Goal: Task Accomplishment & Management: Manage account settings

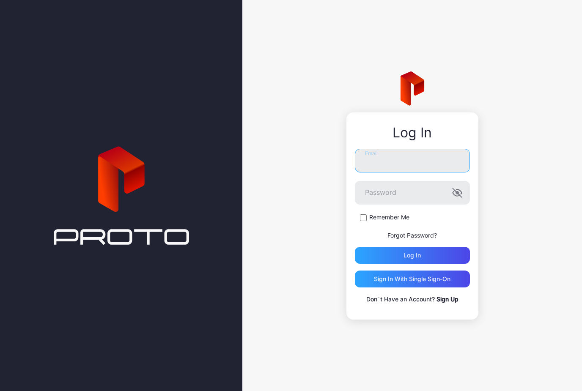
type input "**********"
click at [412, 255] on button "Log in" at bounding box center [412, 255] width 115 height 17
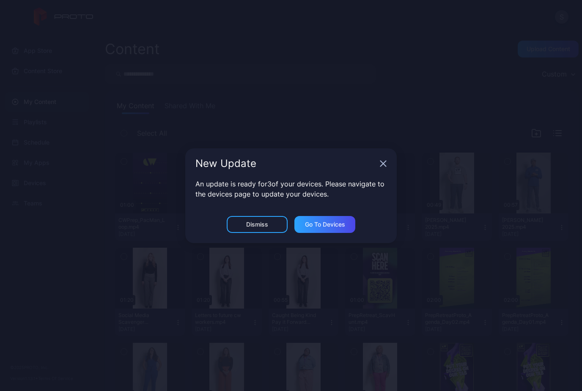
click at [383, 164] on icon "button" at bounding box center [384, 164] width 6 height 6
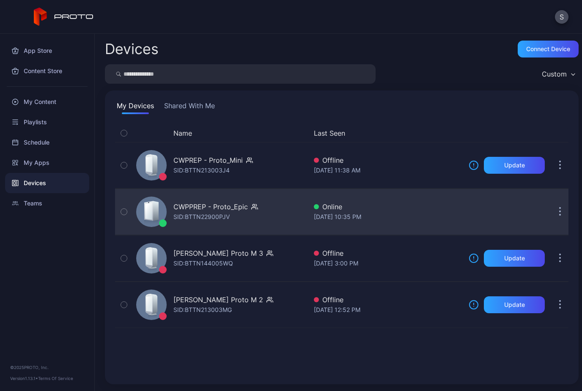
click at [355, 204] on div "Online" at bounding box center [388, 207] width 148 height 10
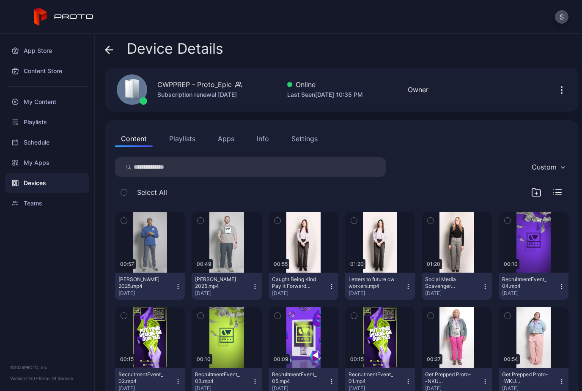
click at [184, 133] on button "Playlists" at bounding box center [182, 138] width 38 height 17
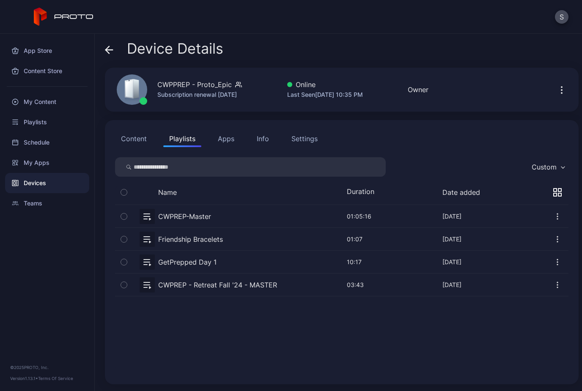
click at [128, 267] on button "button" at bounding box center [124, 262] width 18 height 22
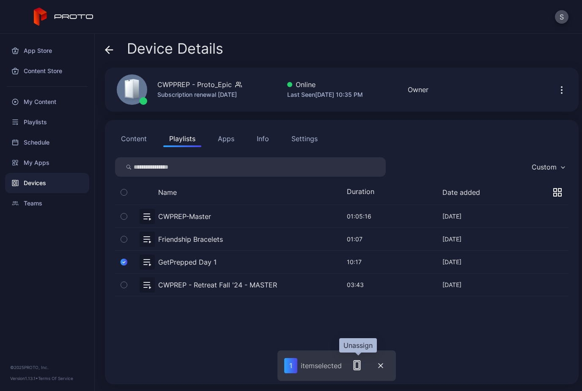
click at [356, 364] on icon "button" at bounding box center [357, 366] width 10 height 10
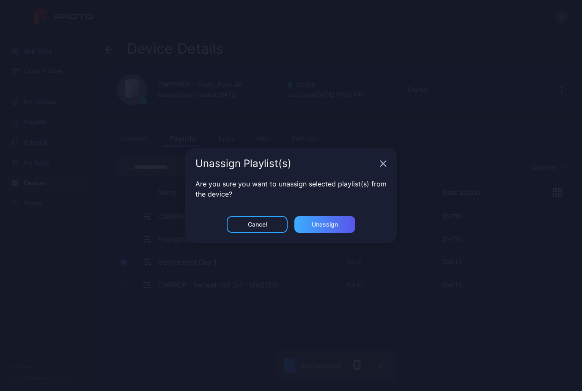
click at [327, 216] on div "Unassign" at bounding box center [325, 224] width 61 height 17
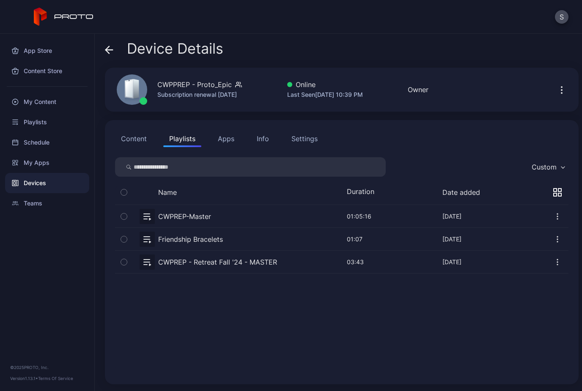
click at [129, 240] on button "button" at bounding box center [124, 239] width 18 height 22
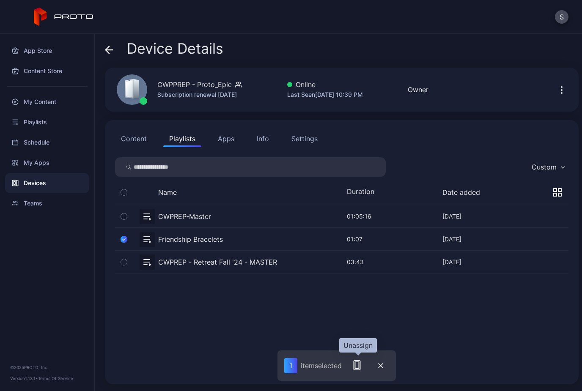
click at [358, 361] on rect "button" at bounding box center [357, 365] width 6 height 9
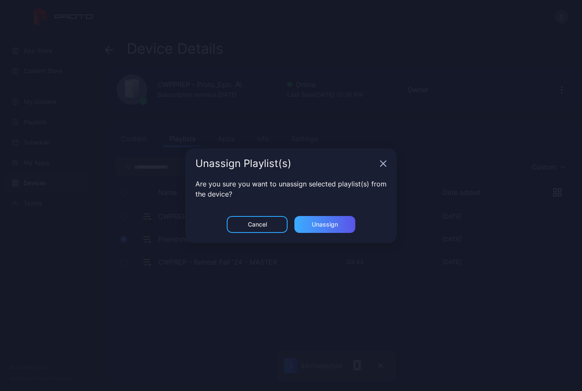
click at [327, 216] on div "Unassign" at bounding box center [325, 224] width 61 height 17
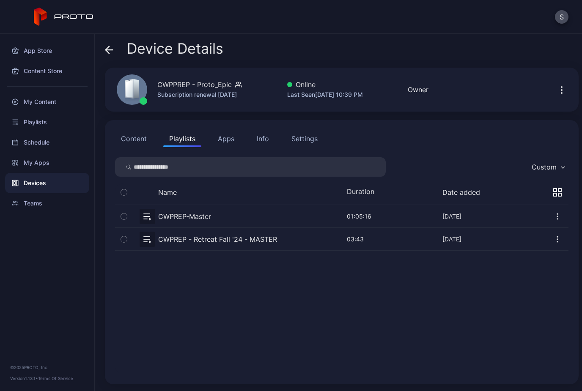
click at [368, 217] on button "button" at bounding box center [342, 216] width 454 height 22
click at [197, 212] on button "button" at bounding box center [342, 216] width 454 height 22
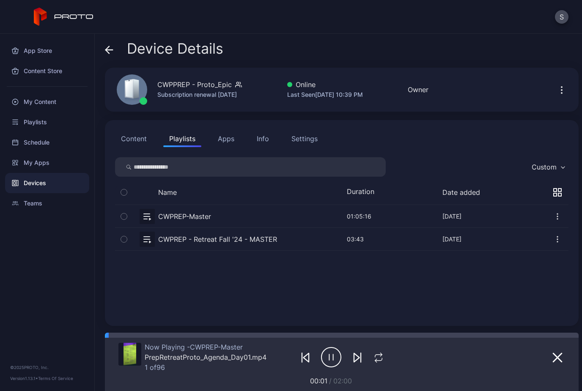
click at [336, 351] on icon "button" at bounding box center [331, 357] width 20 height 21
click at [129, 140] on button "Content" at bounding box center [134, 138] width 38 height 17
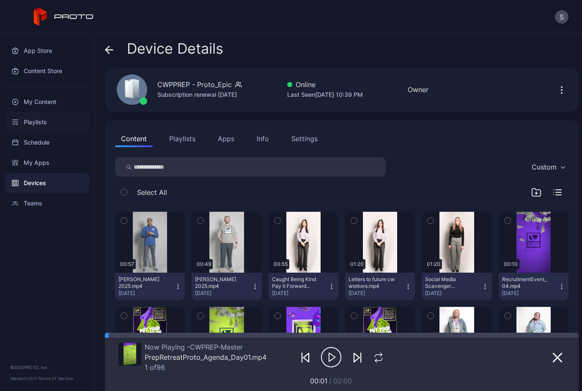
click at [44, 121] on div "Playlists" at bounding box center [47, 122] width 84 height 20
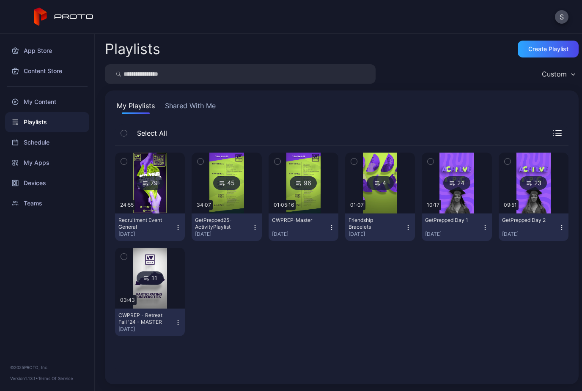
click at [317, 223] on div "CWPREP-Master" at bounding box center [295, 220] width 47 height 7
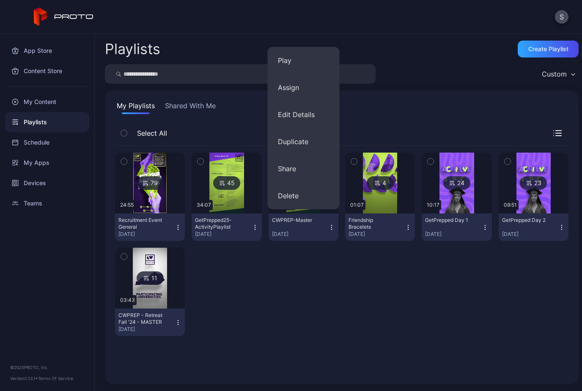
click at [310, 263] on div "79 24:55 Recruitment Event General [DATE] 45 34:07 GetPrepped25-ActivityPlaylis…" at bounding box center [342, 244] width 454 height 197
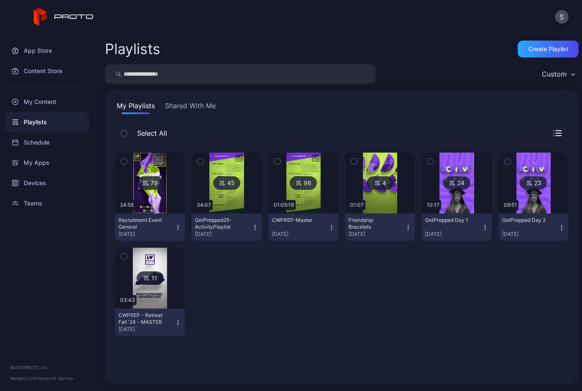
click at [292, 218] on div "CWPREP-Master" at bounding box center [295, 220] width 47 height 7
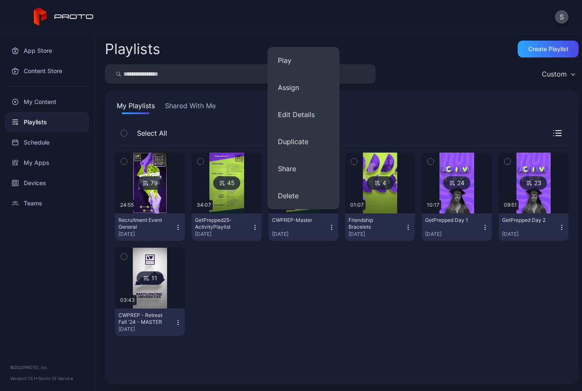
click at [309, 268] on div "79 24:55 Recruitment Event General [DATE] 45 34:07 GetPrepped25-ActivityPlaylis…" at bounding box center [342, 244] width 454 height 197
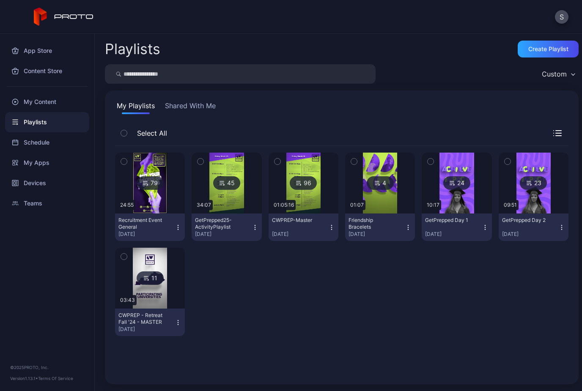
click at [302, 178] on icon at bounding box center [298, 183] width 7 height 10
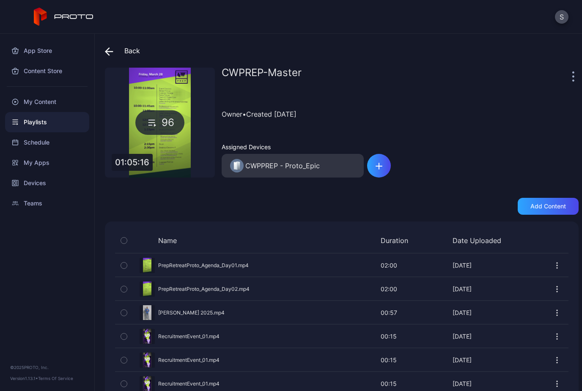
click at [128, 260] on button "button" at bounding box center [124, 265] width 18 height 23
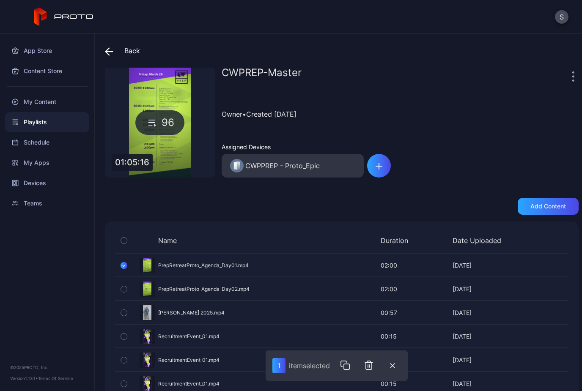
click at [125, 294] on icon "button" at bounding box center [124, 289] width 6 height 9
click at [374, 360] on button "button" at bounding box center [371, 365] width 17 height 17
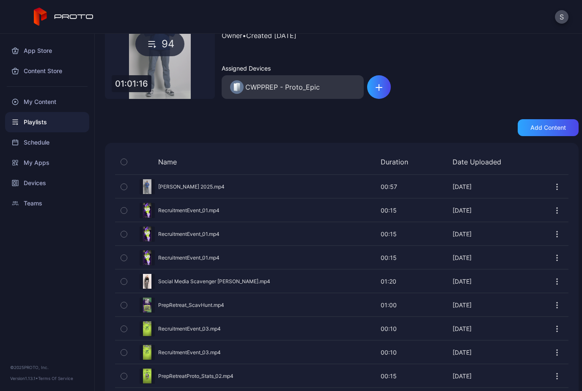
scroll to position [89, 0]
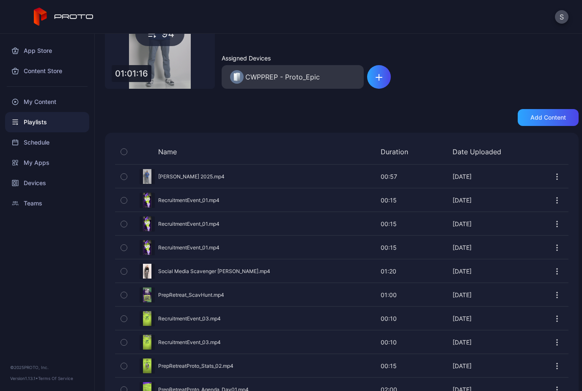
click at [124, 272] on icon "button" at bounding box center [124, 271] width 6 height 9
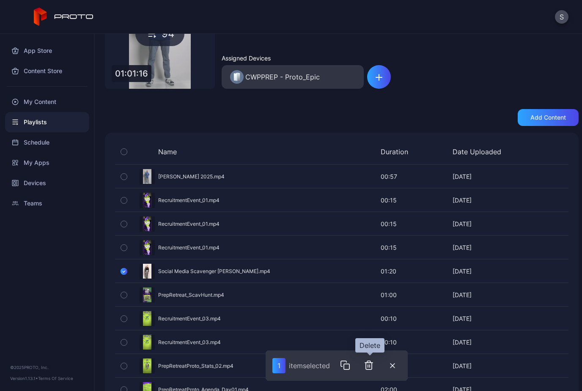
click at [369, 364] on icon "button" at bounding box center [369, 366] width 10 height 10
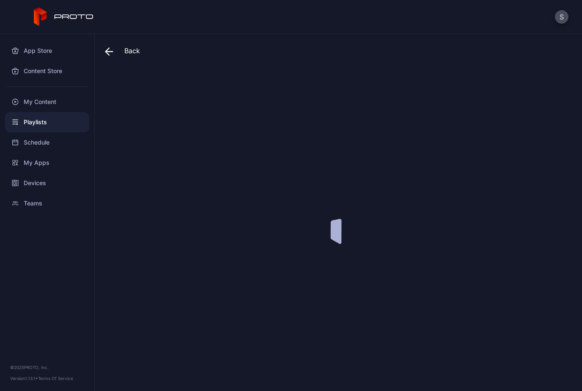
click at [368, 377] on div at bounding box center [342, 226] width 474 height 317
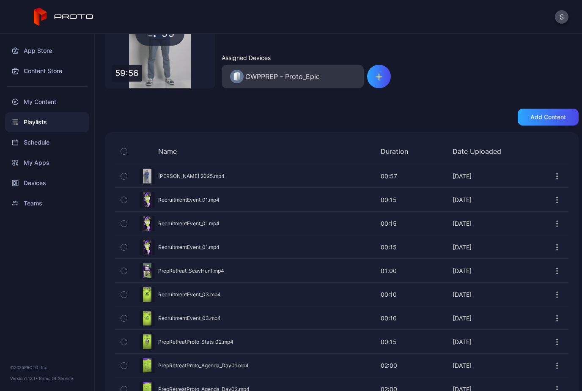
scroll to position [95, 0]
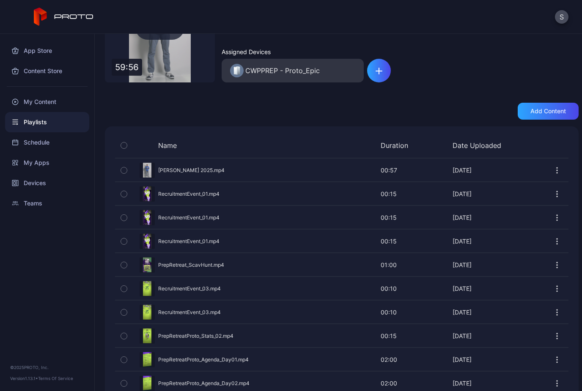
click at [126, 267] on icon "button" at bounding box center [124, 265] width 6 height 9
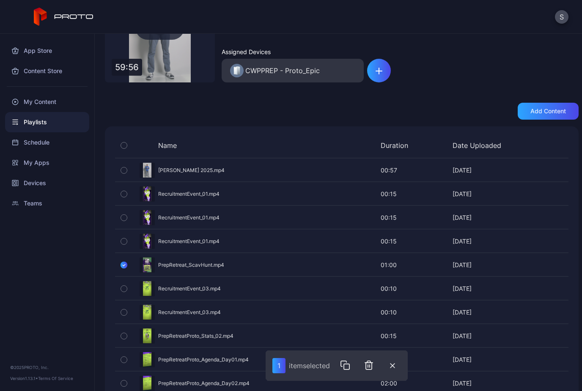
click at [371, 361] on icon "button" at bounding box center [369, 365] width 6 height 8
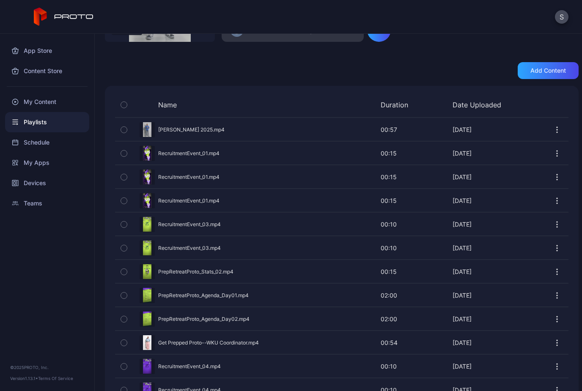
scroll to position [135, 0]
click at [124, 298] on icon "button" at bounding box center [124, 296] width 6 height 9
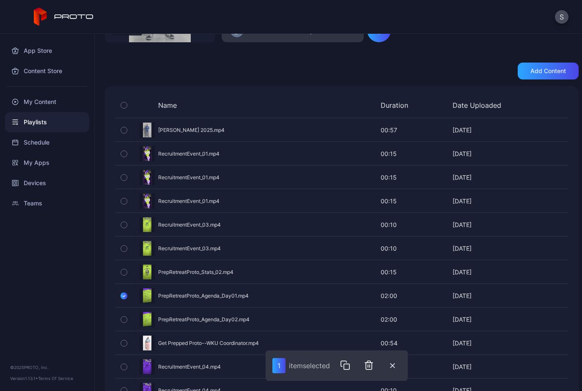
click at [128, 322] on button "button" at bounding box center [124, 320] width 18 height 23
click at [373, 369] on icon "button" at bounding box center [372, 365] width 6 height 8
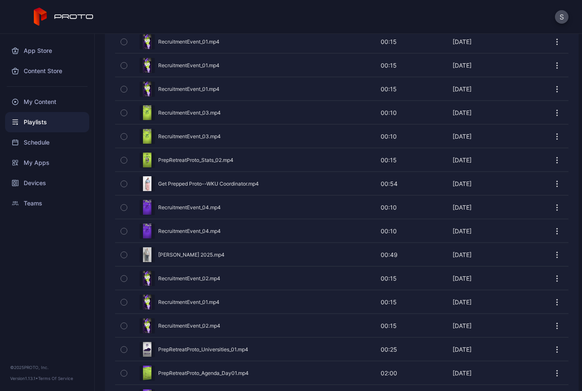
scroll to position [247, 0]
click at [222, 255] on div "Preview" at bounding box center [342, 255] width 454 height 22
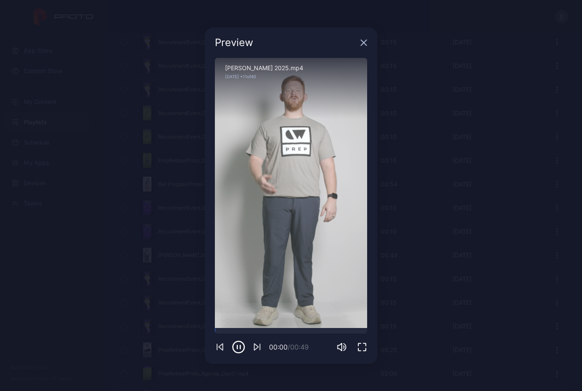
click at [363, 44] on icon "button" at bounding box center [364, 43] width 6 height 6
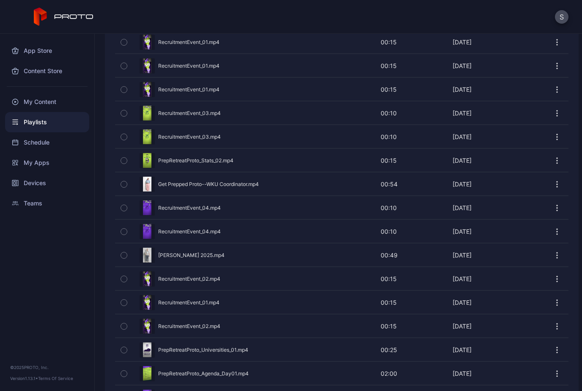
click at [122, 256] on icon "button" at bounding box center [124, 255] width 6 height 9
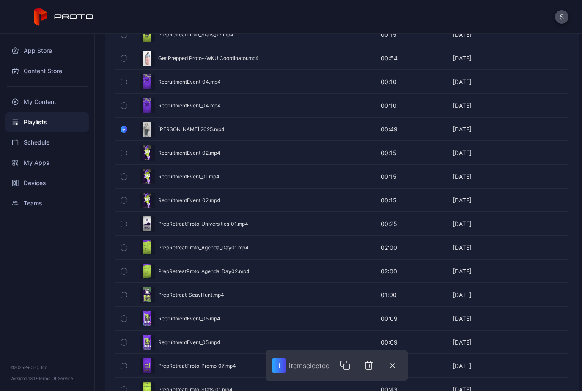
scroll to position [379, 0]
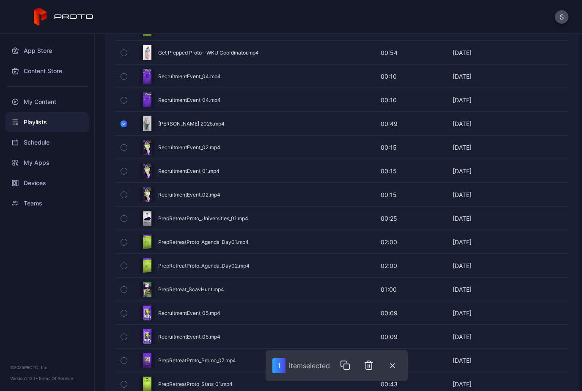
click at [122, 246] on icon "button" at bounding box center [124, 242] width 6 height 9
click at [124, 270] on icon "button" at bounding box center [124, 266] width 6 height 9
click at [122, 290] on icon "button" at bounding box center [124, 289] width 6 height 9
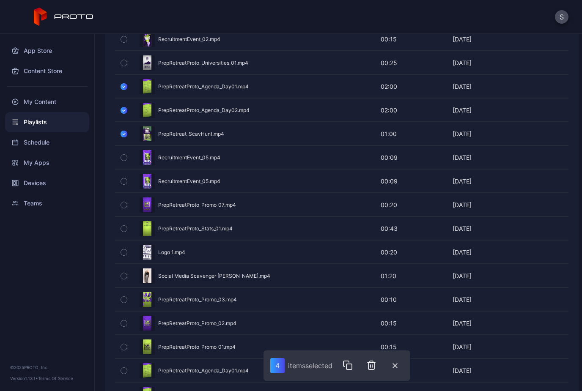
scroll to position [535, 0]
click at [123, 275] on icon "button" at bounding box center [124, 275] width 6 height 9
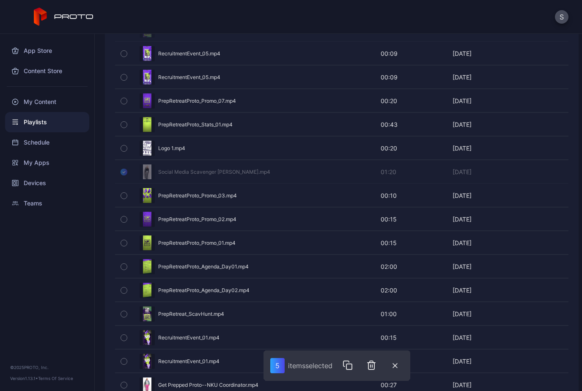
scroll to position [649, 0]
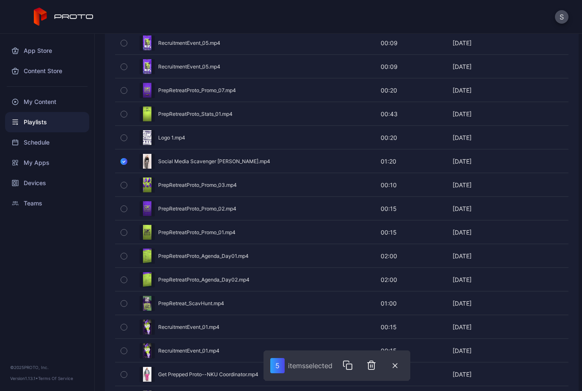
click at [124, 257] on icon "button" at bounding box center [124, 256] width 2 height 1
click at [124, 257] on icon "button" at bounding box center [124, 257] width 3 height 2
click at [120, 281] on button "button" at bounding box center [124, 280] width 18 height 23
click at [118, 262] on button "button" at bounding box center [124, 256] width 18 height 23
click at [121, 302] on icon "button" at bounding box center [124, 303] width 6 height 9
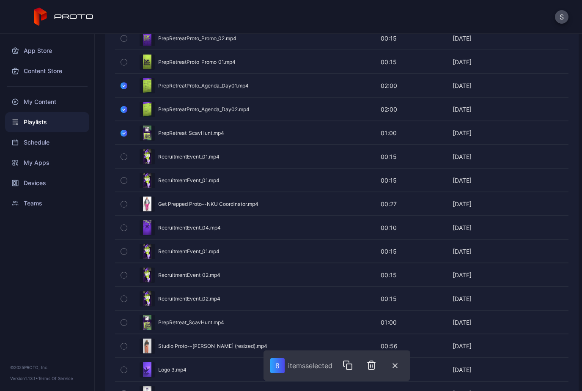
scroll to position [842, 0]
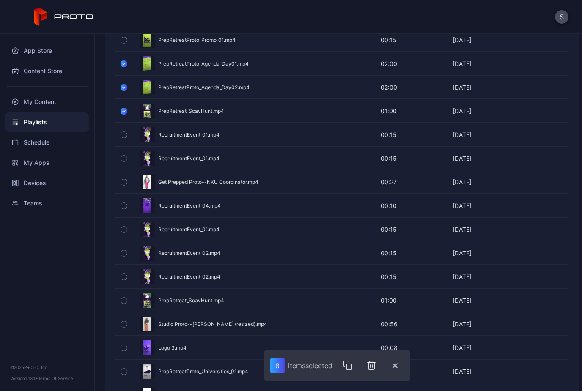
click at [118, 302] on button "button" at bounding box center [124, 300] width 18 height 23
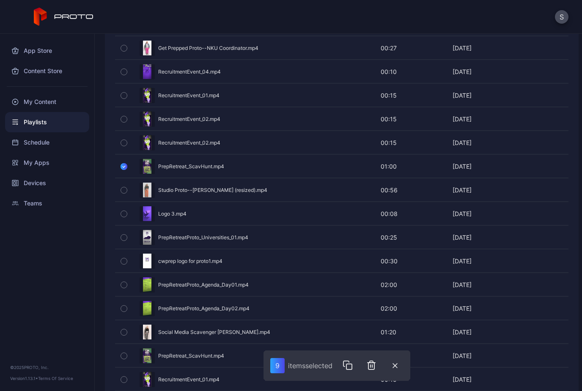
scroll to position [976, 0]
click at [121, 286] on icon "button" at bounding box center [124, 284] width 6 height 9
click at [124, 306] on icon "button" at bounding box center [124, 308] width 6 height 9
click at [121, 328] on icon "button" at bounding box center [124, 332] width 6 height 9
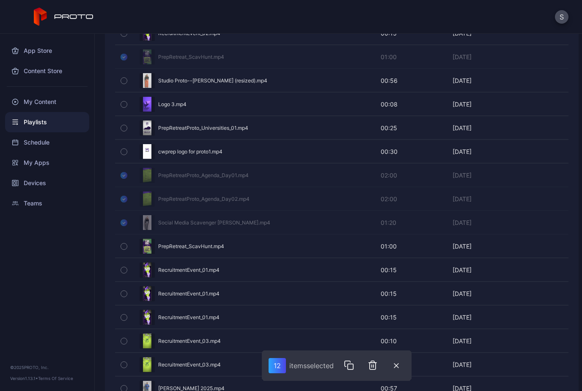
scroll to position [1085, 0]
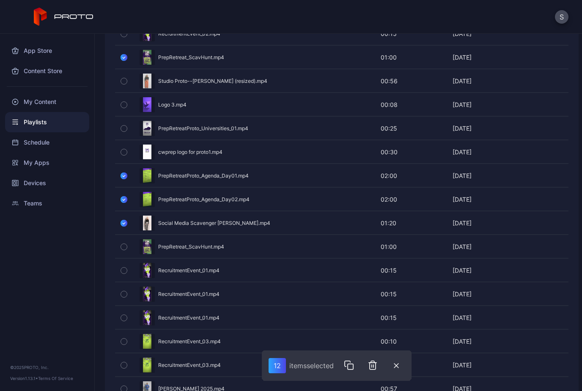
click at [127, 248] on div "button" at bounding box center [124, 247] width 7 height 7
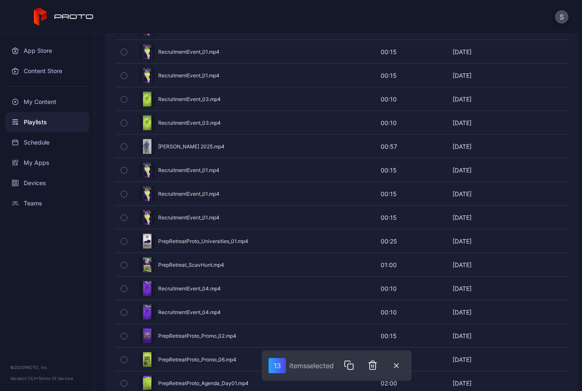
scroll to position [1325, 0]
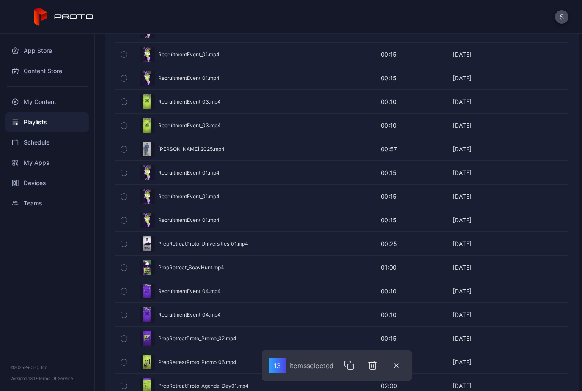
click at [124, 264] on icon "button" at bounding box center [124, 267] width 6 height 9
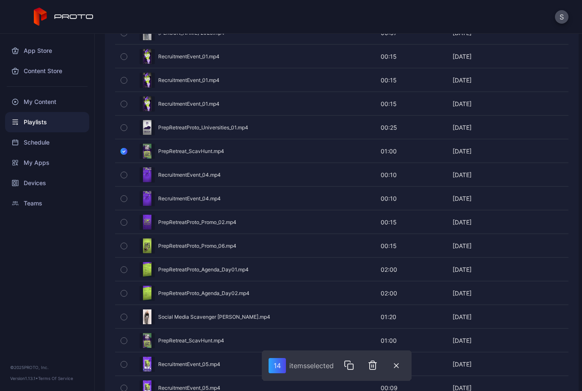
scroll to position [1454, 0]
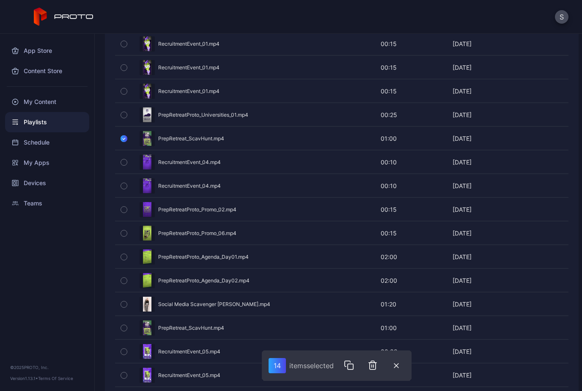
click at [125, 256] on icon "button" at bounding box center [124, 257] width 6 height 9
click at [124, 278] on icon "button" at bounding box center [124, 280] width 6 height 9
click at [121, 304] on icon "button" at bounding box center [124, 304] width 6 height 9
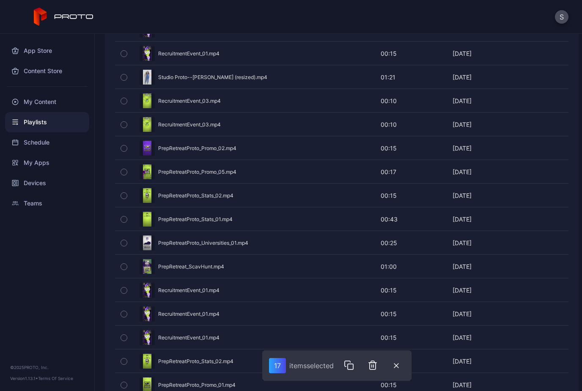
scroll to position [1847, 0]
click at [251, 264] on div "Preview" at bounding box center [342, 267] width 454 height 22
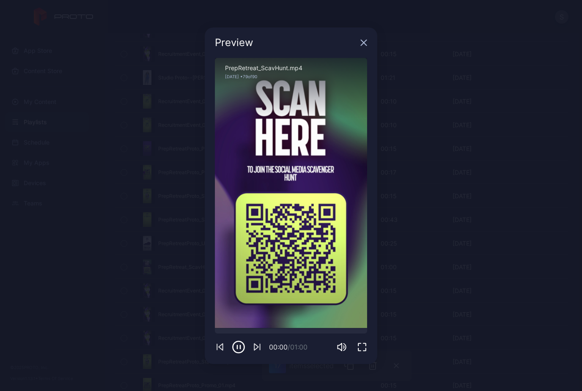
click at [362, 46] on icon "button" at bounding box center [364, 42] width 7 height 7
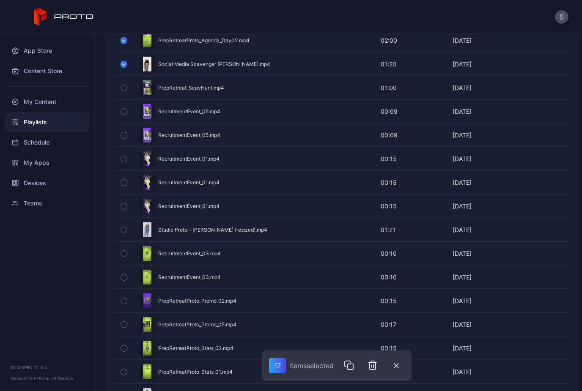
scroll to position [1698, 0]
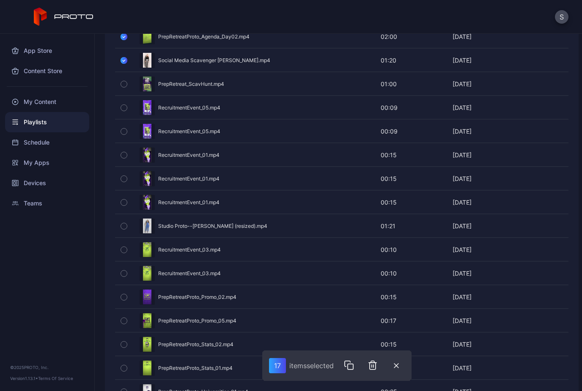
click at [127, 84] on button "button" at bounding box center [124, 84] width 18 height 23
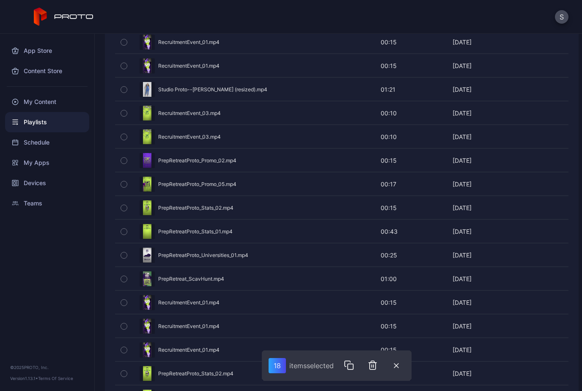
scroll to position [1835, 0]
click at [120, 278] on button "button" at bounding box center [124, 278] width 18 height 23
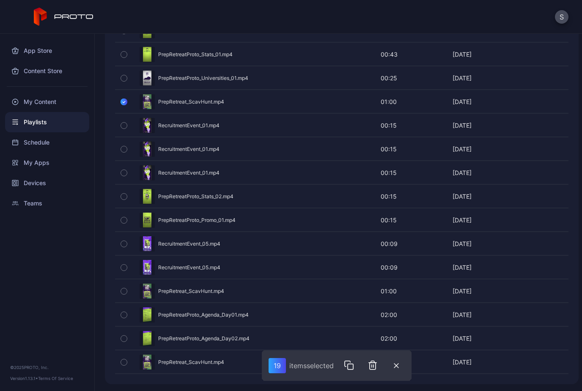
scroll to position [2012, 0]
click at [117, 287] on button "button" at bounding box center [124, 291] width 18 height 23
click at [122, 358] on icon "button" at bounding box center [124, 362] width 6 height 9
click at [124, 313] on icon "button" at bounding box center [124, 315] width 6 height 9
click at [121, 333] on button "button" at bounding box center [124, 339] width 18 height 23
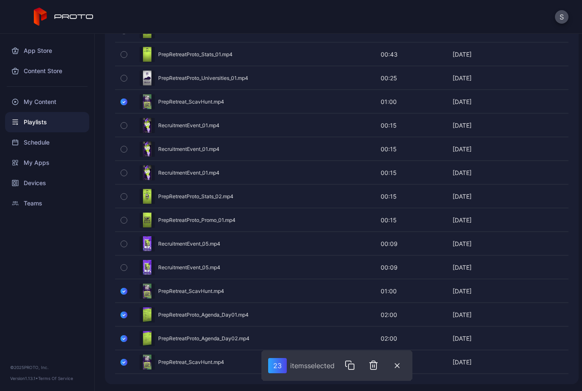
click at [372, 363] on icon "button" at bounding box center [374, 365] width 6 height 8
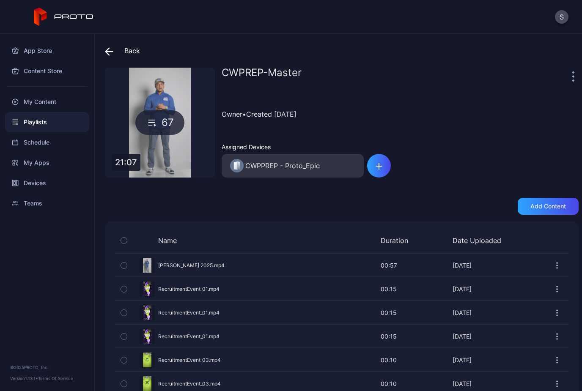
click at [272, 273] on div "Preview" at bounding box center [342, 265] width 454 height 22
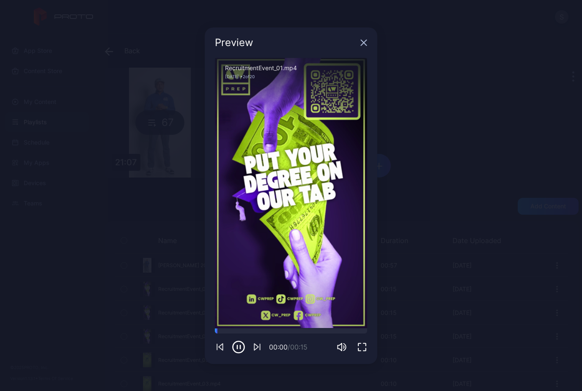
click at [364, 38] on div "Preview" at bounding box center [291, 43] width 173 height 30
click at [364, 39] on icon "button" at bounding box center [364, 42] width 7 height 7
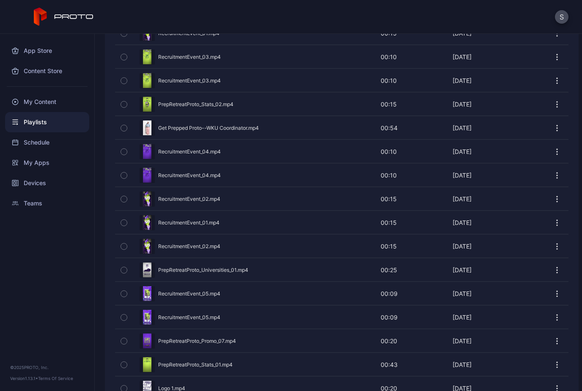
scroll to position [317, 0]
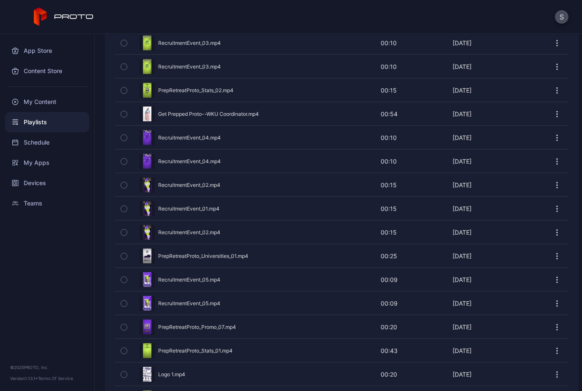
click at [237, 141] on div "Preview" at bounding box center [342, 138] width 454 height 22
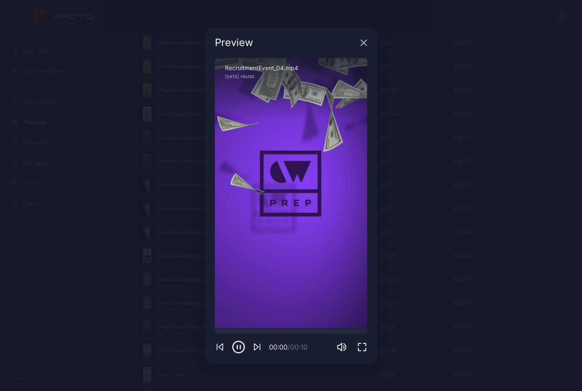
click at [361, 44] on icon "button" at bounding box center [364, 42] width 7 height 7
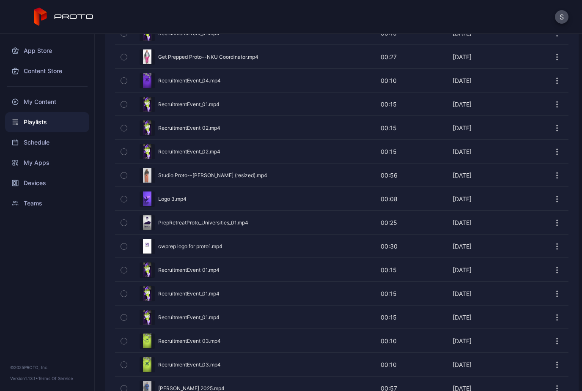
scroll to position [1419, 0]
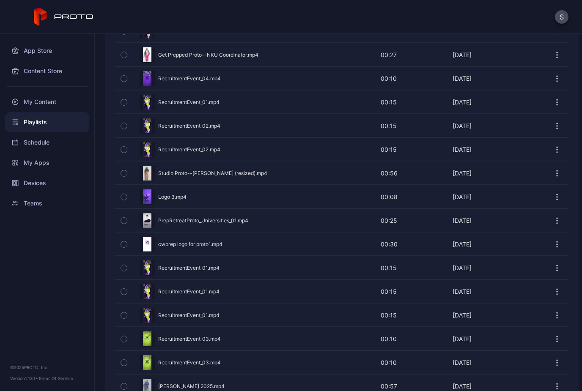
click at [237, 176] on div "Preview" at bounding box center [342, 173] width 454 height 22
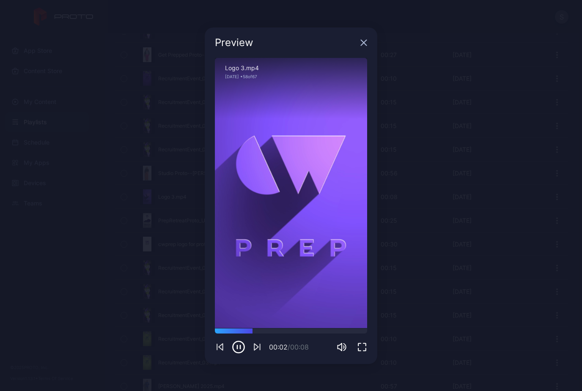
click at [365, 41] on icon "button" at bounding box center [364, 43] width 6 height 6
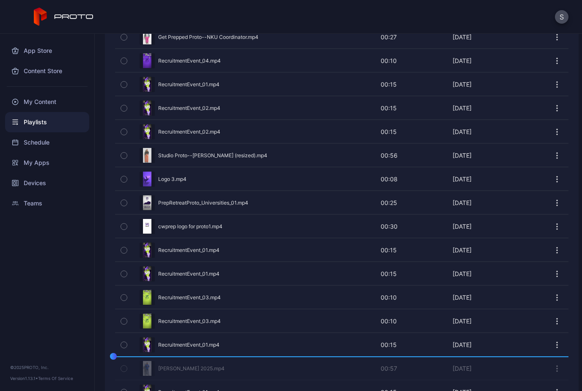
scroll to position [1467, 0]
